Goal: Task Accomplishment & Management: Complete application form

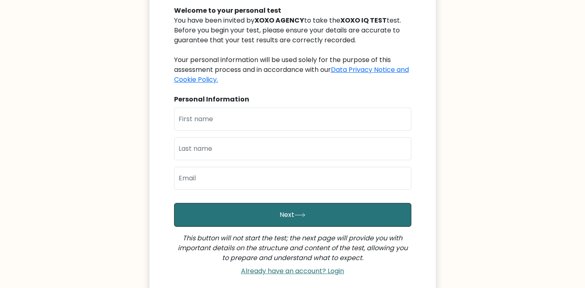
scroll to position [94, 0]
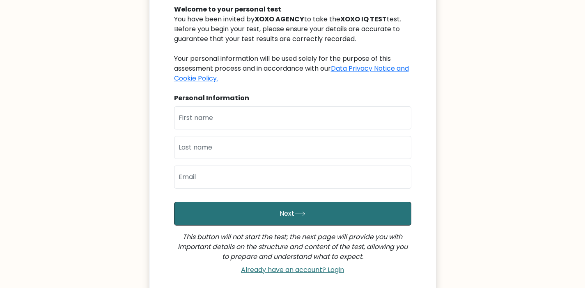
click at [258, 133] on div "First Name Last Name Email" at bounding box center [292, 150] width 237 height 89
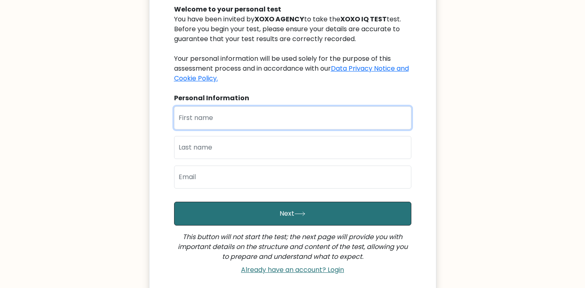
click at [258, 116] on input "text" at bounding box center [292, 117] width 237 height 23
type input "[PERSON_NAME]"
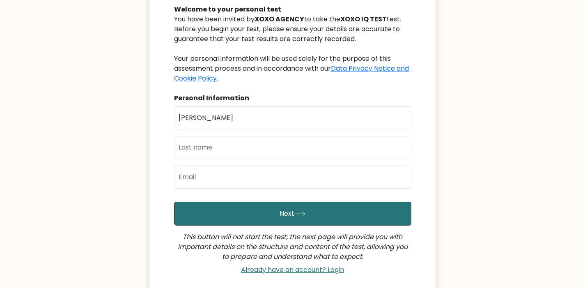
type input "Milioga"
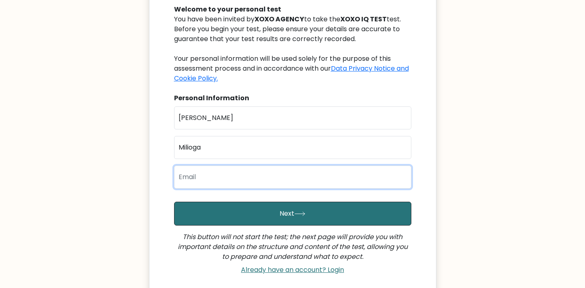
type input "rayquaza624@gmail.com"
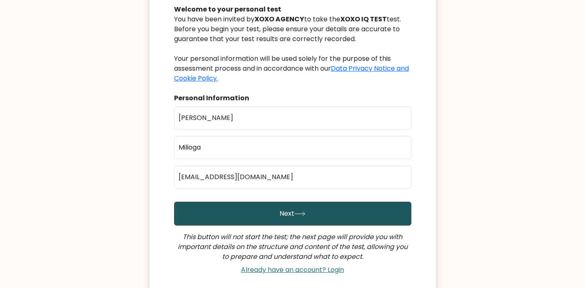
click at [274, 210] on button "Next" at bounding box center [292, 214] width 237 height 24
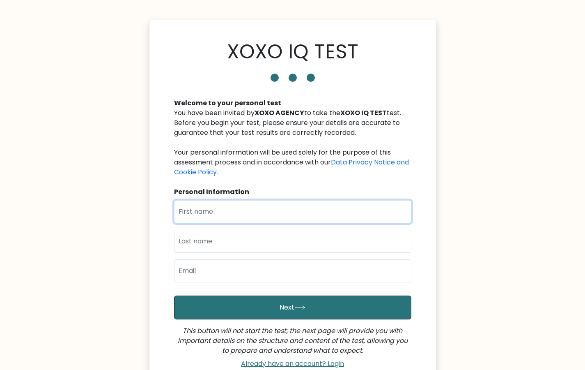
click at [307, 216] on input "text" at bounding box center [292, 211] width 237 height 23
type input "[PERSON_NAME]"
type input "Milioga"
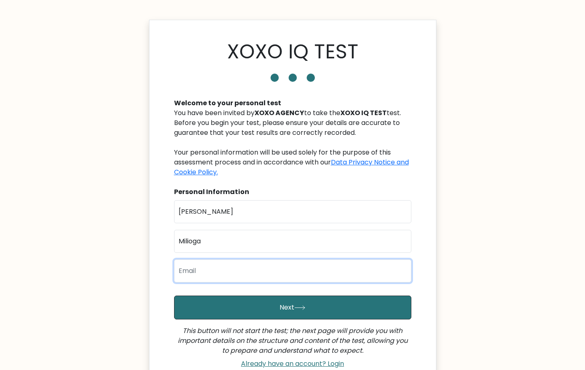
type input "rayquaza624@gmail.com"
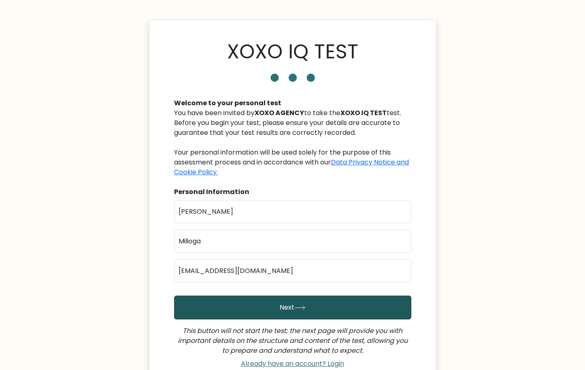
click at [290, 302] on button "Next" at bounding box center [292, 307] width 237 height 24
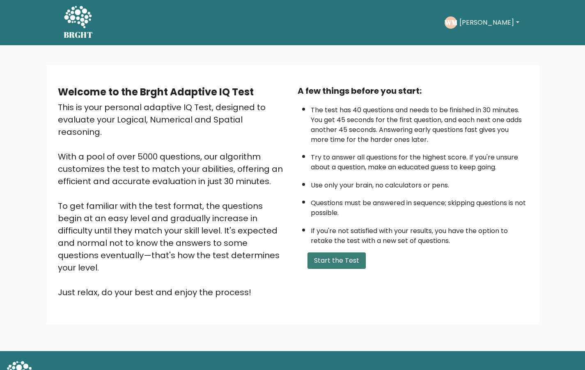
click at [327, 255] on button "Start the Test" at bounding box center [337, 260] width 58 height 16
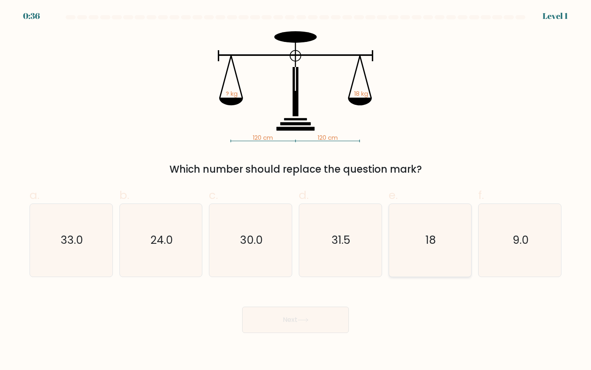
click at [436, 237] on icon "18" at bounding box center [430, 240] width 73 height 73
click at [296, 190] on input "e. 18" at bounding box center [296, 187] width 0 height 5
radio input "true"
click at [324, 327] on button "Next" at bounding box center [295, 319] width 107 height 26
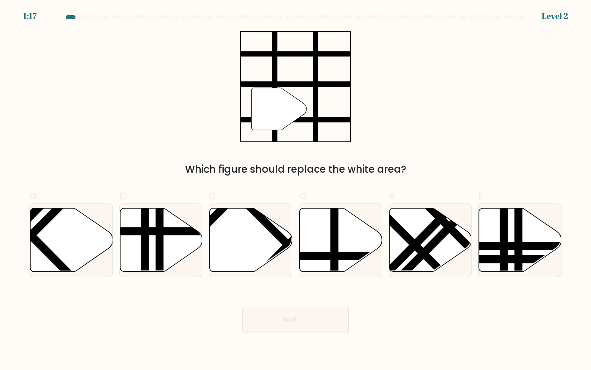
click at [290, 316] on button "Next" at bounding box center [295, 319] width 107 height 26
click at [367, 132] on div "" Which figure should replace the white area?" at bounding box center [296, 103] width 542 height 145
click at [335, 249] on line at bounding box center [335, 207] width 0 height 166
click at [296, 190] on input "d." at bounding box center [296, 187] width 0 height 5
radio input "true"
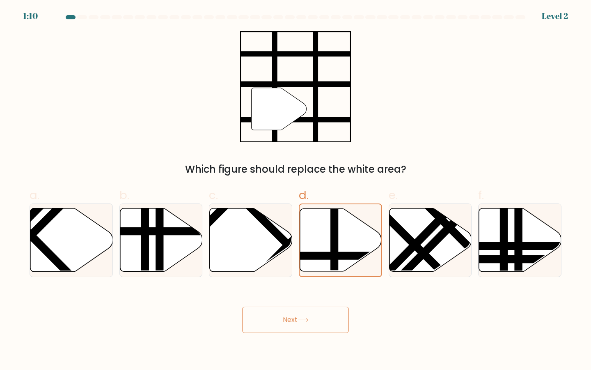
click at [306, 311] on button "Next" at bounding box center [295, 319] width 107 height 26
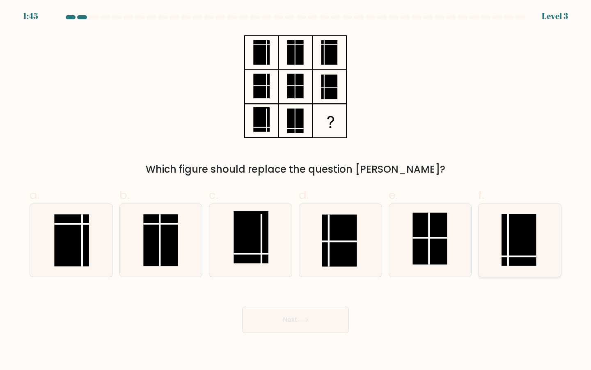
click at [522, 248] on rect at bounding box center [519, 240] width 34 height 52
click at [296, 190] on input "f." at bounding box center [296, 187] width 0 height 5
radio input "true"
click at [310, 322] on button "Next" at bounding box center [295, 319] width 107 height 26
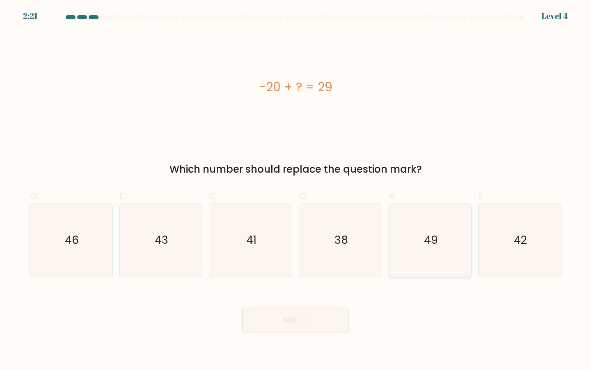
click at [419, 253] on icon "49" at bounding box center [430, 240] width 73 height 73
click at [296, 190] on input "e. 49" at bounding box center [296, 187] width 0 height 5
radio input "true"
click at [308, 315] on button "Next" at bounding box center [295, 319] width 107 height 26
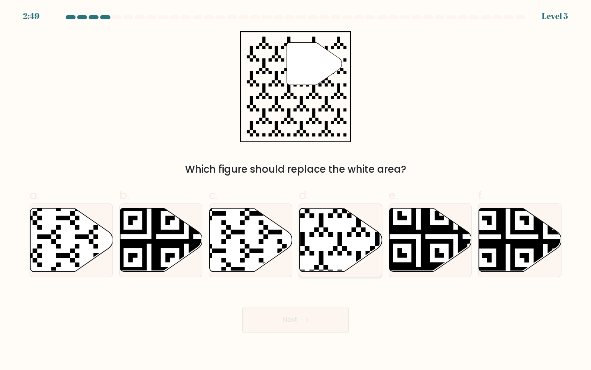
click at [360, 251] on icon at bounding box center [313, 273] width 149 height 149
click at [296, 190] on input "d." at bounding box center [296, 187] width 0 height 5
radio input "true"
click at [319, 316] on button "Next" at bounding box center [295, 319] width 107 height 26
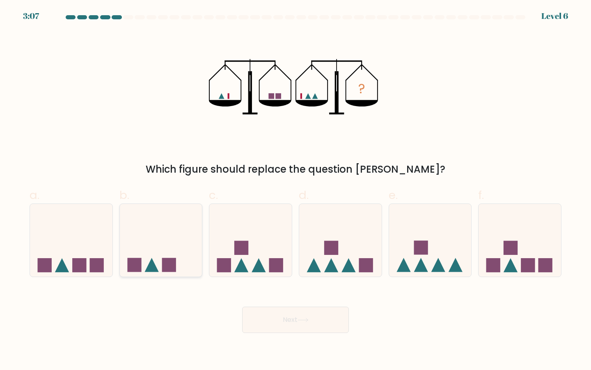
click at [176, 272] on icon at bounding box center [161, 240] width 83 height 68
click at [296, 190] on input "b." at bounding box center [296, 187] width 0 height 5
radio input "true"
click at [270, 322] on button "Next" at bounding box center [295, 319] width 107 height 26
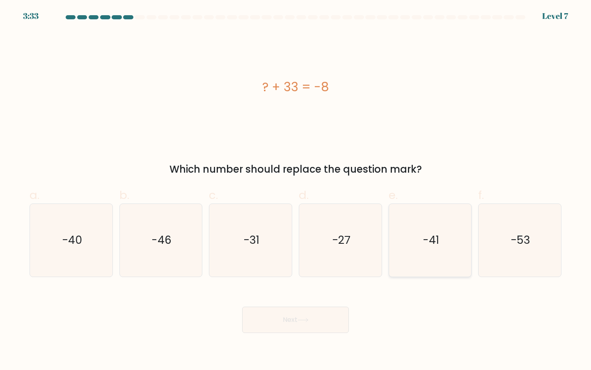
click at [435, 239] on text "-41" at bounding box center [431, 239] width 16 height 15
click at [296, 190] on input "e. -41" at bounding box center [296, 187] width 0 height 5
radio input "true"
click at [336, 329] on button "Next" at bounding box center [295, 319] width 107 height 26
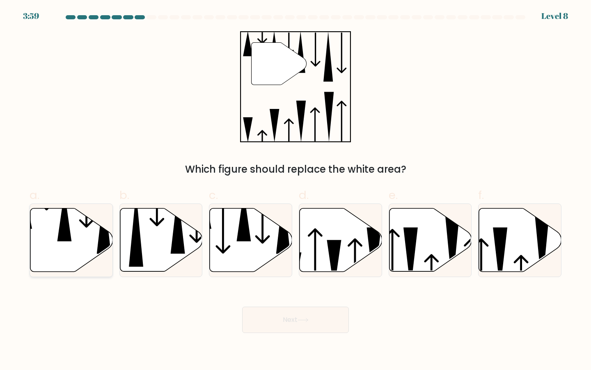
click at [95, 245] on icon at bounding box center [71, 239] width 83 height 63
click at [296, 190] on input "a." at bounding box center [296, 187] width 0 height 5
radio input "true"
click at [271, 309] on button "Next" at bounding box center [295, 319] width 107 height 26
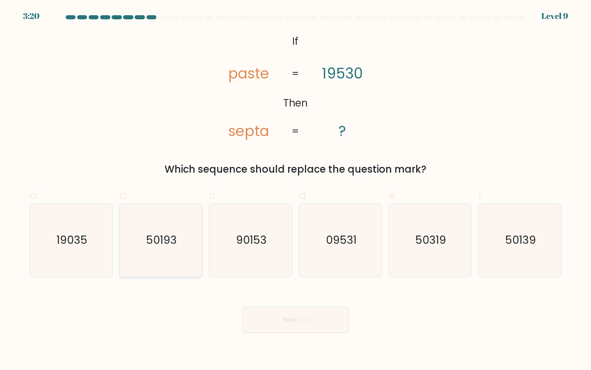
click at [189, 238] on icon "50193" at bounding box center [161, 240] width 73 height 73
click at [296, 190] on input "b. 50193" at bounding box center [296, 187] width 0 height 5
radio input "true"
click at [306, 311] on button "Next" at bounding box center [295, 319] width 107 height 26
click at [267, 330] on button "Next" at bounding box center [295, 319] width 107 height 26
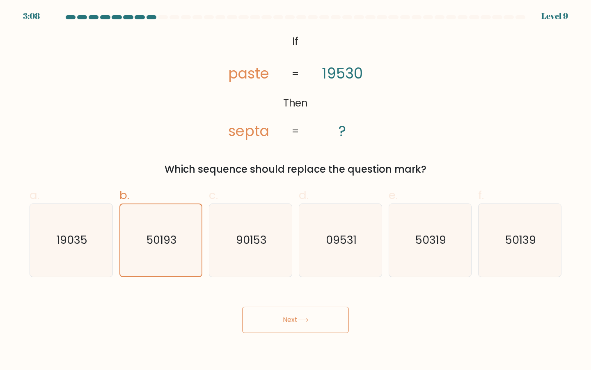
click at [281, 317] on button "Next" at bounding box center [295, 319] width 107 height 26
click at [394, 46] on div "@import url('https://fonts.googleapis.com/css?family=Abril+Fatface:400,100,100i…" at bounding box center [296, 103] width 542 height 145
click at [304, 317] on button "Next" at bounding box center [295, 319] width 107 height 26
click at [90, 41] on div "@import url('https://fonts.googleapis.com/css?family=Abril+Fatface:400,100,100i…" at bounding box center [296, 103] width 542 height 145
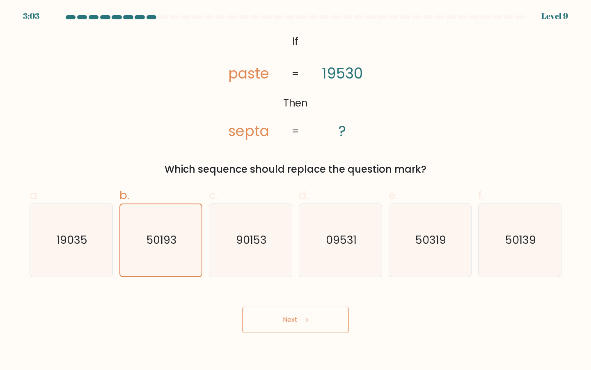
click at [332, 93] on icon "@import url('https://fonts.googleapis.com/css?family=Abril+Fatface:400,100,100i…" at bounding box center [296, 86] width 180 height 111
click at [252, 239] on text "90153" at bounding box center [251, 239] width 31 height 15
click at [296, 190] on input "c. 90153" at bounding box center [296, 187] width 0 height 5
radio input "true"
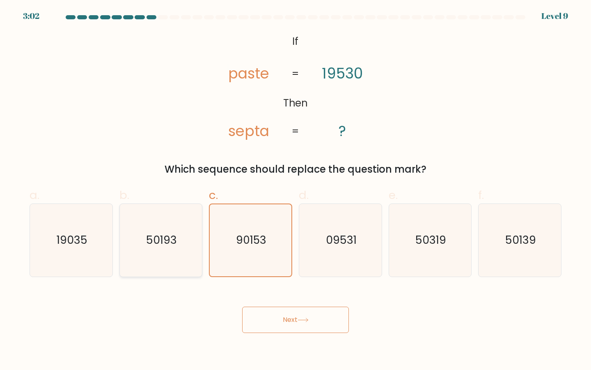
click at [154, 235] on text "50193" at bounding box center [161, 239] width 31 height 15
click at [296, 190] on input "b. 50193" at bounding box center [296, 187] width 0 height 5
radio input "true"
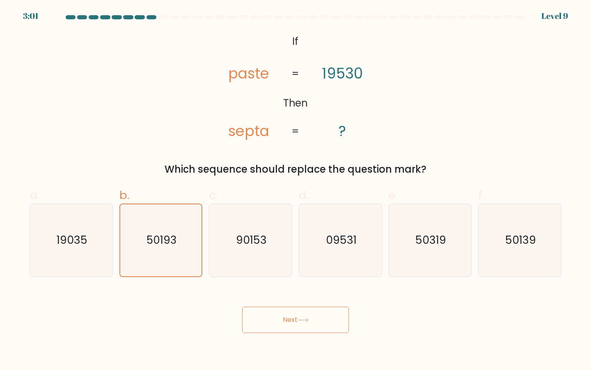
click at [270, 321] on button "Next" at bounding box center [295, 319] width 107 height 26
click at [311, 321] on button "Next" at bounding box center [295, 319] width 107 height 26
click at [292, 309] on button "Next" at bounding box center [295, 319] width 107 height 26
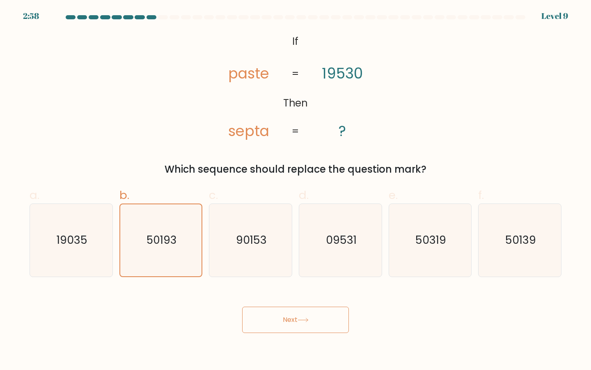
drag, startPoint x: 292, startPoint y: 309, endPoint x: 320, endPoint y: 127, distance: 184.1
click at [292, 309] on button "Next" at bounding box center [295, 319] width 107 height 26
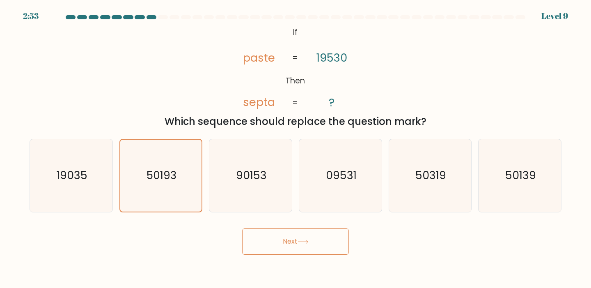
click at [297, 244] on button "Next" at bounding box center [295, 241] width 107 height 26
click at [237, 163] on icon "90153" at bounding box center [250, 175] width 73 height 73
click at [296, 148] on input "c. 90153" at bounding box center [296, 146] width 0 height 4
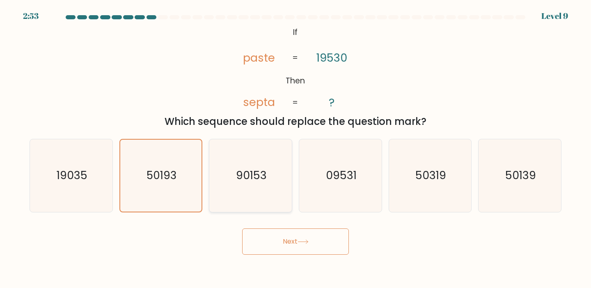
radio input "true"
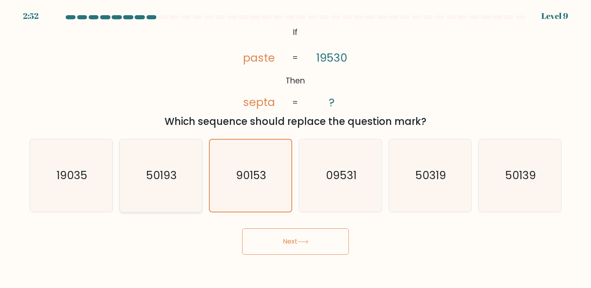
click at [158, 177] on text "50193" at bounding box center [161, 175] width 31 height 15
click at [296, 148] on input "b. 50193" at bounding box center [296, 146] width 0 height 4
radio input "true"
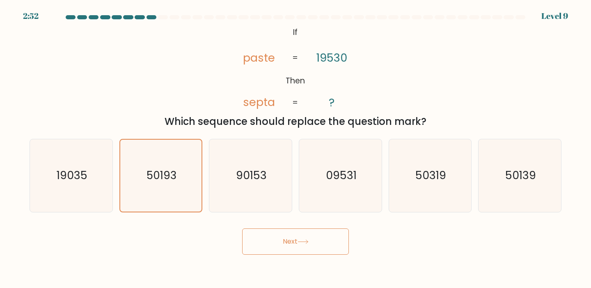
click at [302, 243] on icon at bounding box center [303, 241] width 11 height 5
click at [302, 242] on icon at bounding box center [303, 241] width 11 height 5
click at [272, 241] on button "Next" at bounding box center [295, 241] width 107 height 26
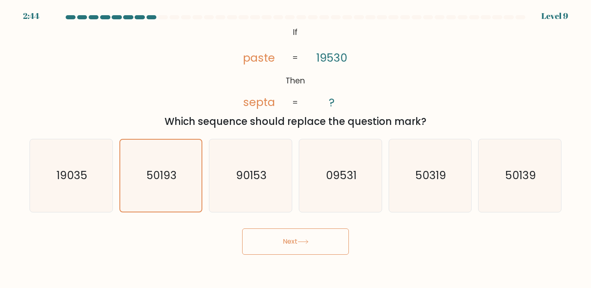
drag, startPoint x: 272, startPoint y: 241, endPoint x: 288, endPoint y: 239, distance: 15.8
click at [273, 241] on button "Next" at bounding box center [295, 241] width 107 height 26
click at [288, 239] on button "Next" at bounding box center [295, 241] width 107 height 26
drag, startPoint x: 298, startPoint y: 238, endPoint x: 350, endPoint y: 239, distance: 52.2
click at [302, 238] on button "Next" at bounding box center [295, 241] width 107 height 26
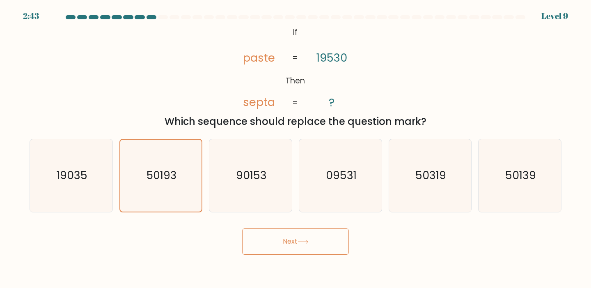
click at [350, 239] on div "Next" at bounding box center [296, 238] width 542 height 32
click at [253, 178] on text "90153" at bounding box center [251, 175] width 31 height 15
click at [296, 148] on input "c. 90153" at bounding box center [296, 146] width 0 height 4
radio input "true"
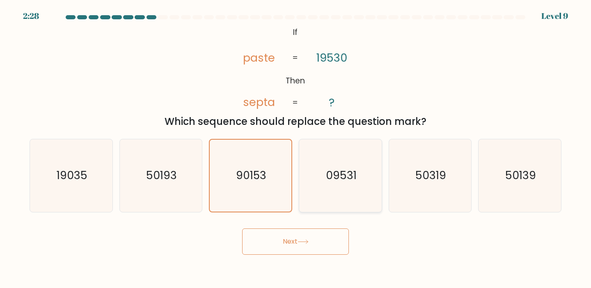
click at [365, 204] on icon "09531" at bounding box center [340, 175] width 73 height 73
click at [296, 148] on input "d. 09531" at bounding box center [296, 146] width 0 height 4
radio input "true"
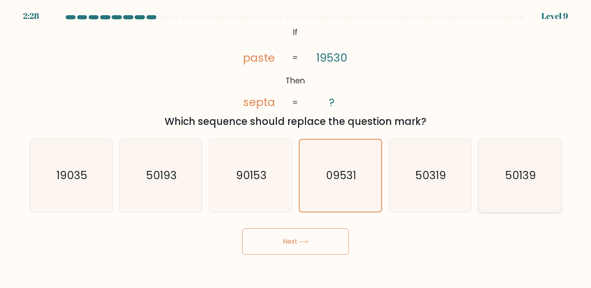
click at [485, 198] on icon "50139" at bounding box center [520, 175] width 73 height 73
click at [296, 148] on input "f. 50139" at bounding box center [296, 146] width 0 height 4
radio input "true"
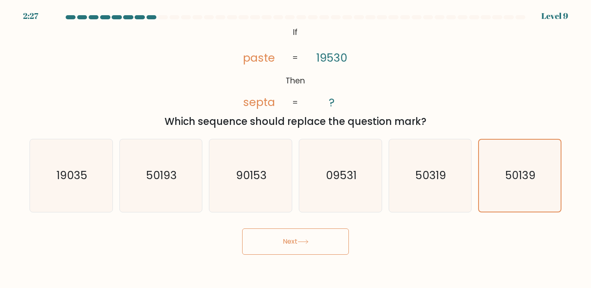
click at [293, 237] on button "Next" at bounding box center [295, 241] width 107 height 26
click at [112, 124] on div "Which sequence should replace the question mark?" at bounding box center [295, 121] width 522 height 15
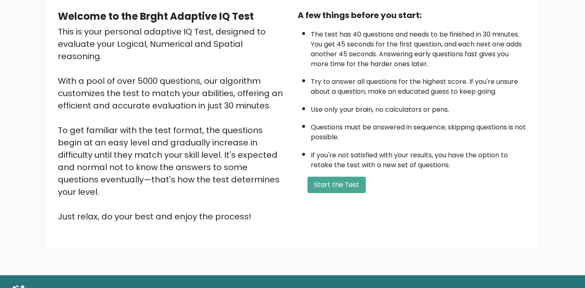
scroll to position [76, 0]
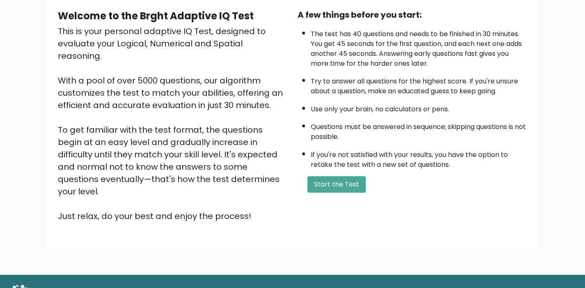
drag, startPoint x: 582, startPoint y: 99, endPoint x: 582, endPoint y: 95, distance: 4.5
click at [582, 99] on div "Welcome to the Brght Adaptive IQ Test This is your personal adaptive IQ Test, d…" at bounding box center [292, 122] width 585 height 306
click at [360, 176] on button "Start the Test" at bounding box center [337, 184] width 58 height 16
click at [355, 181] on button "Start the Test" at bounding box center [337, 184] width 58 height 16
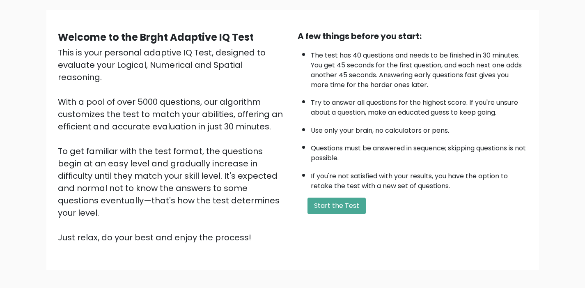
scroll to position [88, 0]
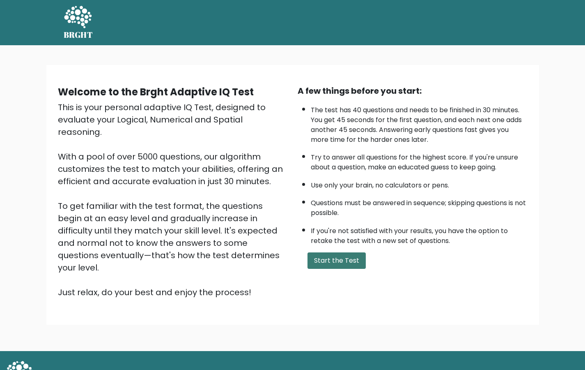
click at [327, 253] on button "Start the Test" at bounding box center [337, 260] width 58 height 16
click at [481, 20] on button "Wendell" at bounding box center [489, 22] width 64 height 11
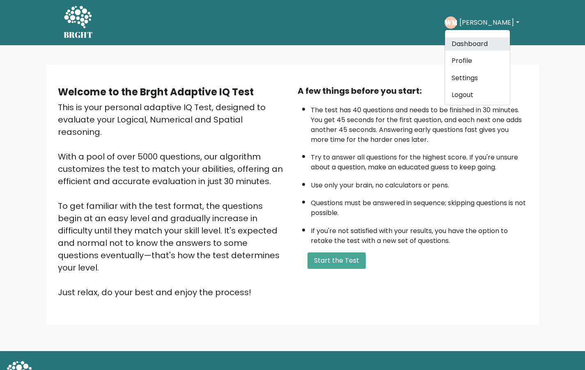
click at [468, 38] on link "Dashboard" at bounding box center [477, 43] width 65 height 13
click at [461, 30] on div "WM Wendell Dashboard Profile Settings Logout" at bounding box center [483, 22] width 77 height 19
click at [474, 11] on ul "WM Wendell Dashboard Profile Settings Logout Dashboard Profile Settings Logout" at bounding box center [483, 22] width 77 height 25
click at [474, 19] on button "Wendell" at bounding box center [489, 22] width 64 height 11
click at [487, 42] on link "Dashboard" at bounding box center [477, 43] width 65 height 13
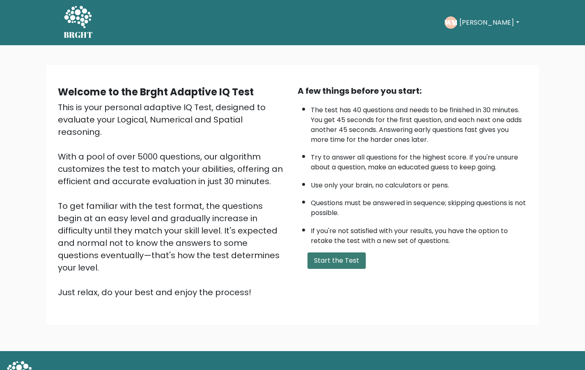
click at [353, 262] on button "Start the Test" at bounding box center [337, 260] width 58 height 16
click at [333, 265] on button "Start the Test" at bounding box center [337, 260] width 58 height 16
click at [199, 189] on div "This is your personal adaptive IQ Test, designed to evaluate your Logical, Nume…" at bounding box center [173, 199] width 230 height 197
click at [332, 259] on button "Start the Test" at bounding box center [337, 260] width 58 height 16
click at [337, 261] on button "Start the Test" at bounding box center [337, 260] width 58 height 16
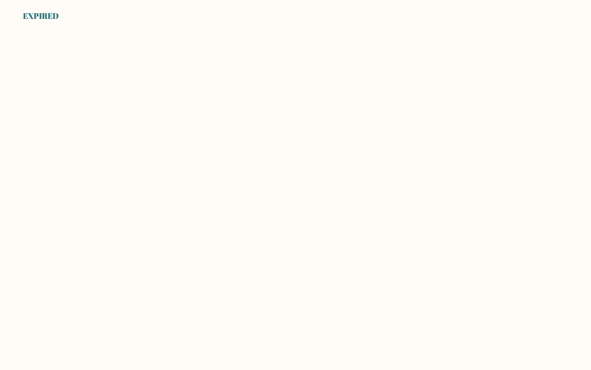
click at [26, 17] on div "EXPIRED" at bounding box center [41, 16] width 36 height 12
click at [40, 15] on div "EXPIRED" at bounding box center [41, 16] width 36 height 12
click at [41, 10] on div "EXPIRED" at bounding box center [41, 16] width 36 height 12
drag, startPoint x: 34, startPoint y: 28, endPoint x: 49, endPoint y: 11, distance: 22.8
click at [34, 28] on body "EXPIRED" at bounding box center [295, 185] width 591 height 370
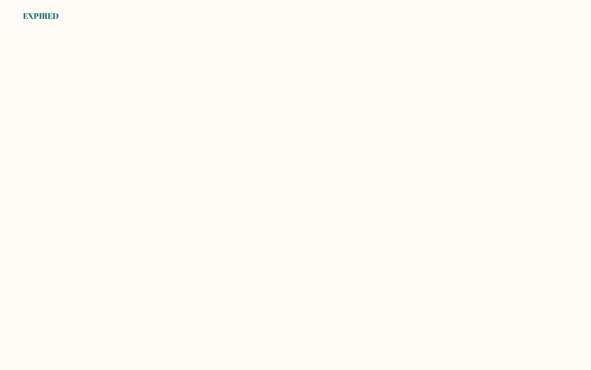
click at [49, 11] on div "EXPIRED" at bounding box center [41, 16] width 36 height 12
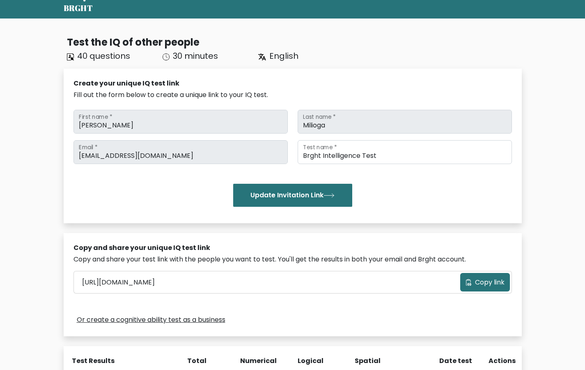
scroll to position [191, 0]
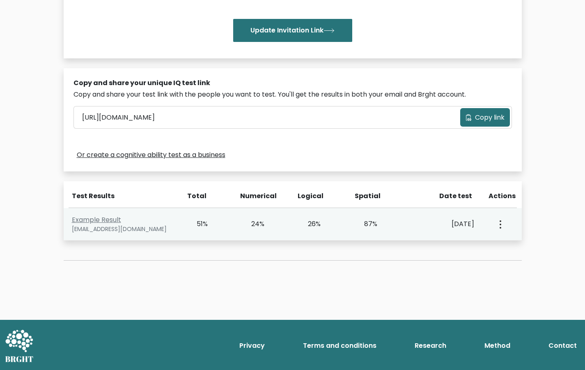
click at [500, 224] on icon "button" at bounding box center [501, 224] width 2 height 8
click at [513, 242] on link "View Profile" at bounding box center [529, 247] width 65 height 13
click at [93, 218] on link "Example Result" at bounding box center [96, 219] width 49 height 9
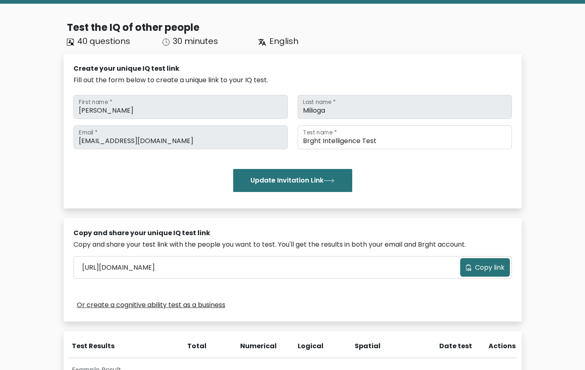
scroll to position [0, 0]
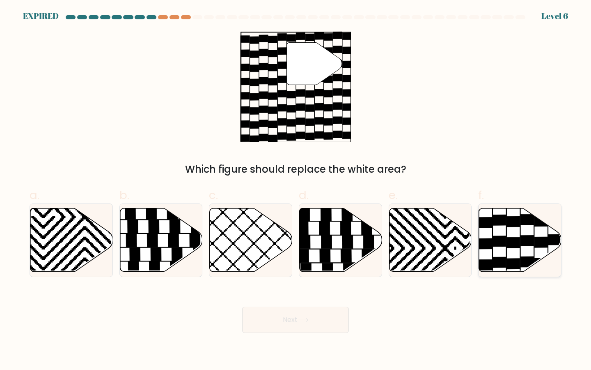
click at [517, 240] on icon at bounding box center [513, 242] width 13 height 11
click at [296, 190] on input "f." at bounding box center [296, 187] width 0 height 5
radio input "true"
click at [303, 324] on button "Next" at bounding box center [295, 319] width 107 height 26
click at [182, 20] on div at bounding box center [296, 18] width 542 height 7
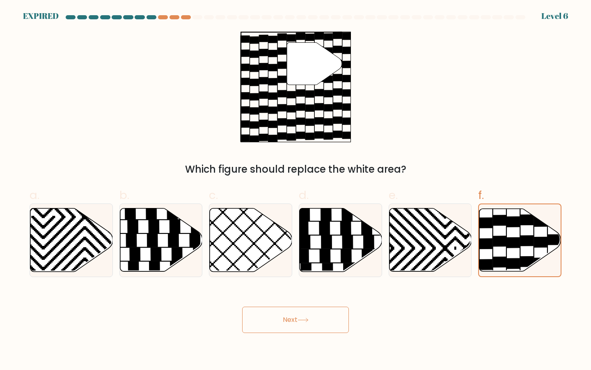
click at [193, 18] on div at bounding box center [198, 17] width 10 height 4
click at [294, 326] on button "Next" at bounding box center [295, 319] width 107 height 26
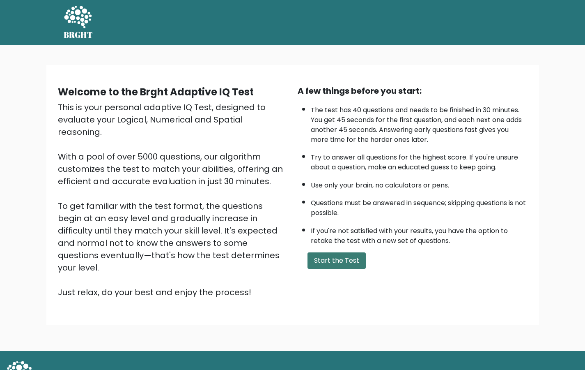
click at [354, 258] on button "Start the Test" at bounding box center [337, 260] width 58 height 16
click at [331, 262] on button "Start the Test" at bounding box center [337, 260] width 58 height 16
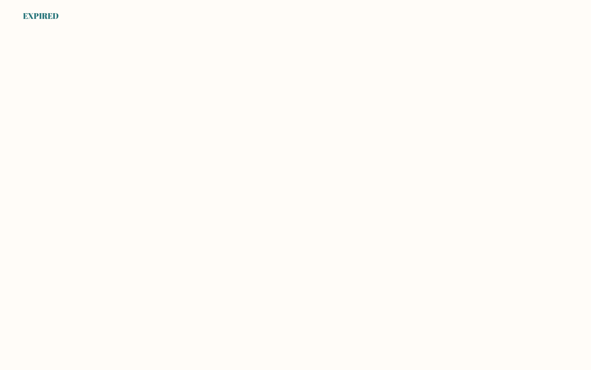
click at [44, 12] on div "EXPIRED" at bounding box center [41, 16] width 36 height 12
click at [44, 13] on div "EXPIRED" at bounding box center [41, 16] width 36 height 12
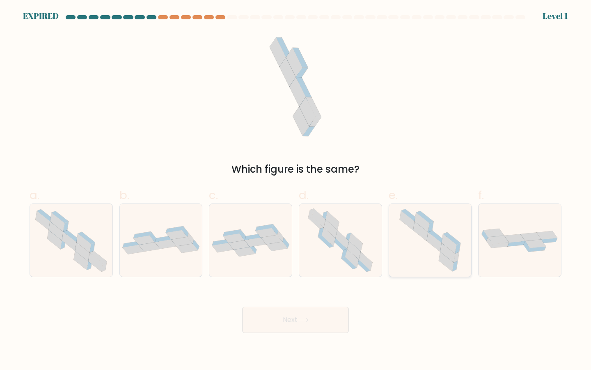
click at [440, 251] on icon at bounding box center [434, 241] width 15 height 19
click at [296, 190] on input "e." at bounding box center [296, 187] width 0 height 5
radio input "true"
click at [310, 314] on button "Next" at bounding box center [295, 319] width 107 height 26
click at [296, 323] on button "Next" at bounding box center [295, 319] width 107 height 26
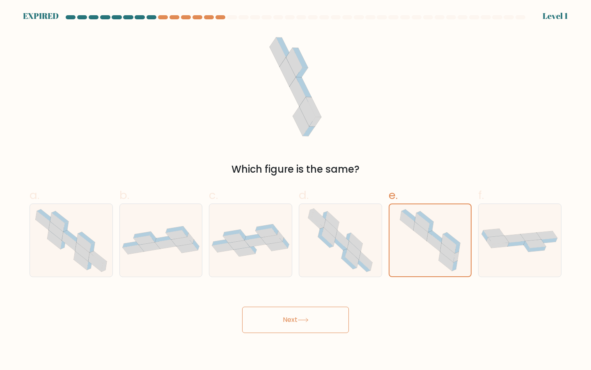
click at [296, 323] on button "Next" at bounding box center [295, 319] width 107 height 26
click at [502, 228] on icon at bounding box center [520, 240] width 83 height 26
click at [296, 190] on input "f." at bounding box center [296, 187] width 0 height 5
radio input "true"
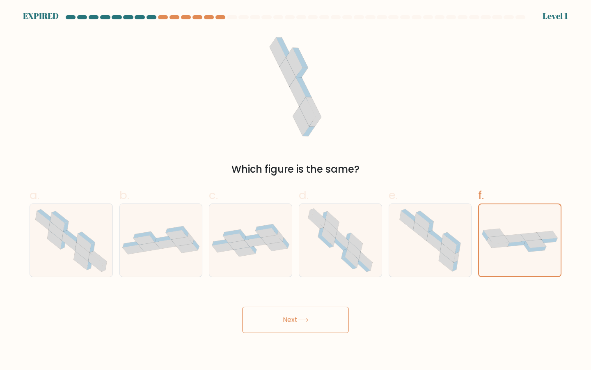
click at [304, 325] on button "Next" at bounding box center [295, 319] width 107 height 26
click at [561, 16] on div at bounding box center [296, 18] width 542 height 7
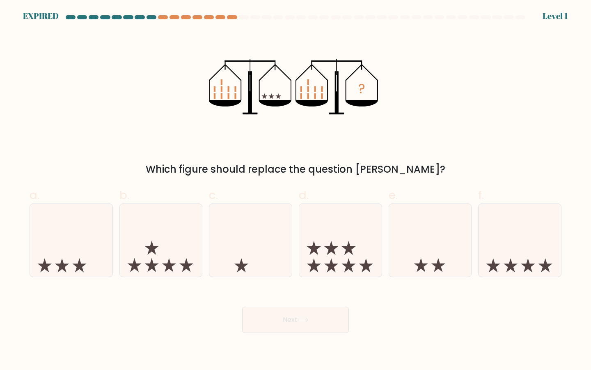
click at [307, 329] on button "Next" at bounding box center [295, 319] width 107 height 26
click at [339, 252] on icon at bounding box center [340, 240] width 83 height 68
click at [296, 190] on input "d." at bounding box center [296, 187] width 0 height 5
radio input "true"
click at [93, 239] on icon at bounding box center [71, 240] width 83 height 68
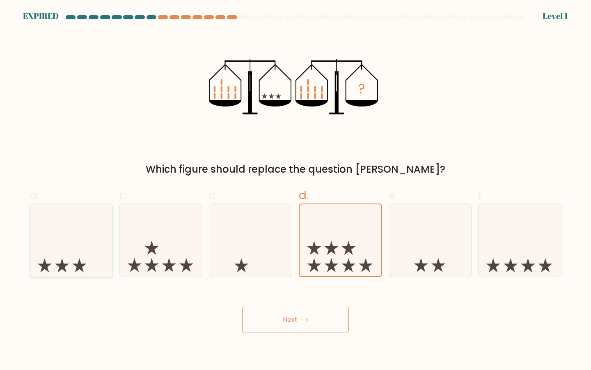
click at [296, 190] on input "a." at bounding box center [296, 187] width 0 height 5
radio input "true"
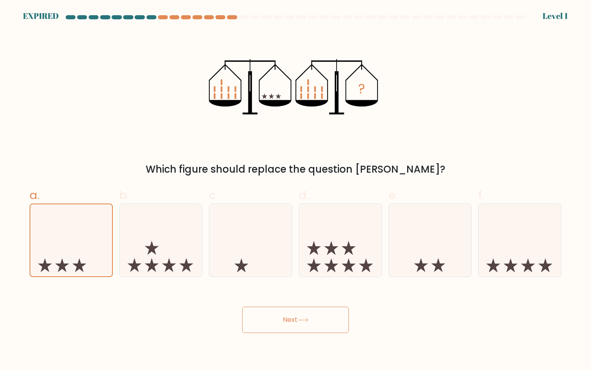
click at [260, 315] on button "Next" at bounding box center [295, 319] width 107 height 26
click at [295, 328] on button "Next" at bounding box center [295, 319] width 107 height 26
